Goal: Use online tool/utility: Utilize a website feature to perform a specific function

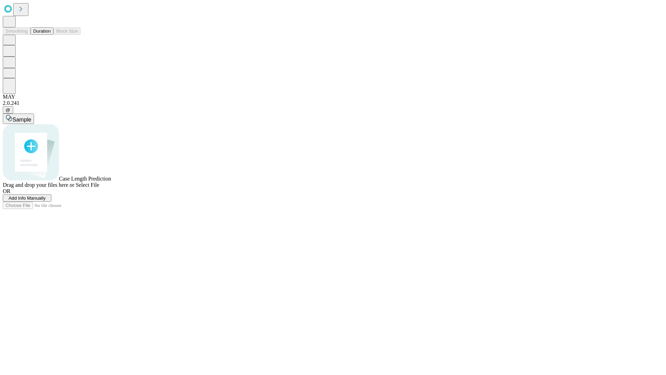
click at [51, 35] on button "Duration" at bounding box center [42, 30] width 23 height 7
click at [99, 188] on span "Select File" at bounding box center [88, 185] width 24 height 6
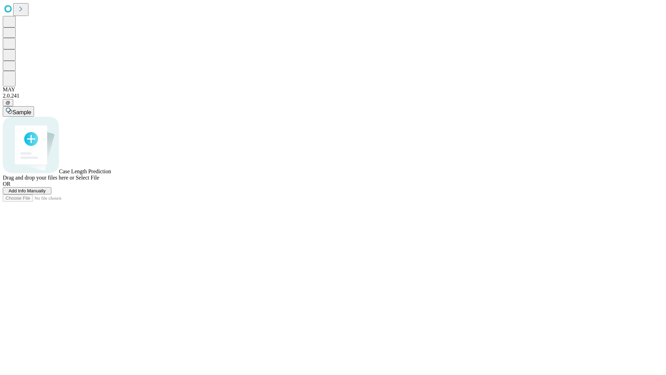
click at [99, 181] on span "Select File" at bounding box center [88, 178] width 24 height 6
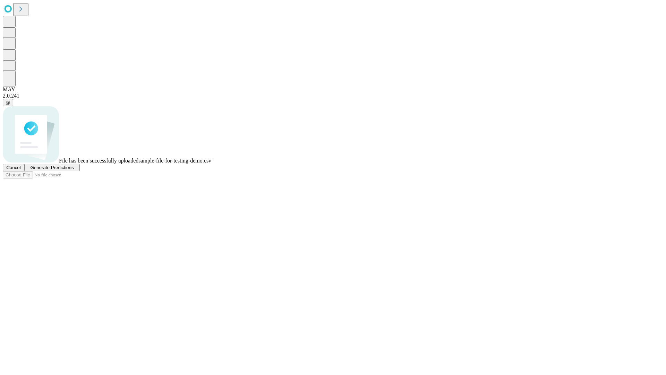
click at [74, 170] on span "Generate Predictions" at bounding box center [51, 167] width 43 height 5
